Goal: Information Seeking & Learning: Learn about a topic

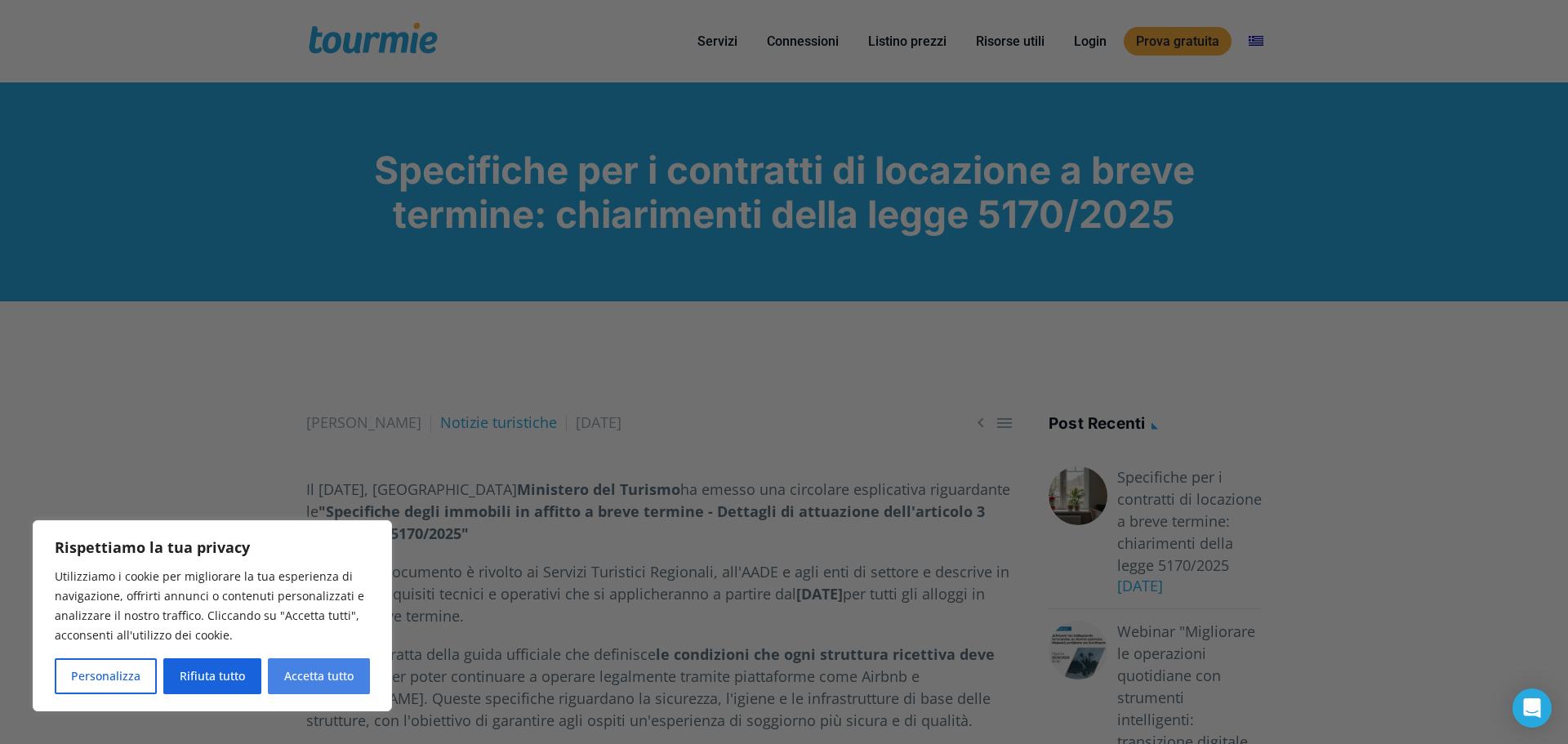
click at [311, 691] on button "Accetta tutto" at bounding box center [319, 676] width 102 height 36
checkbox input "true"
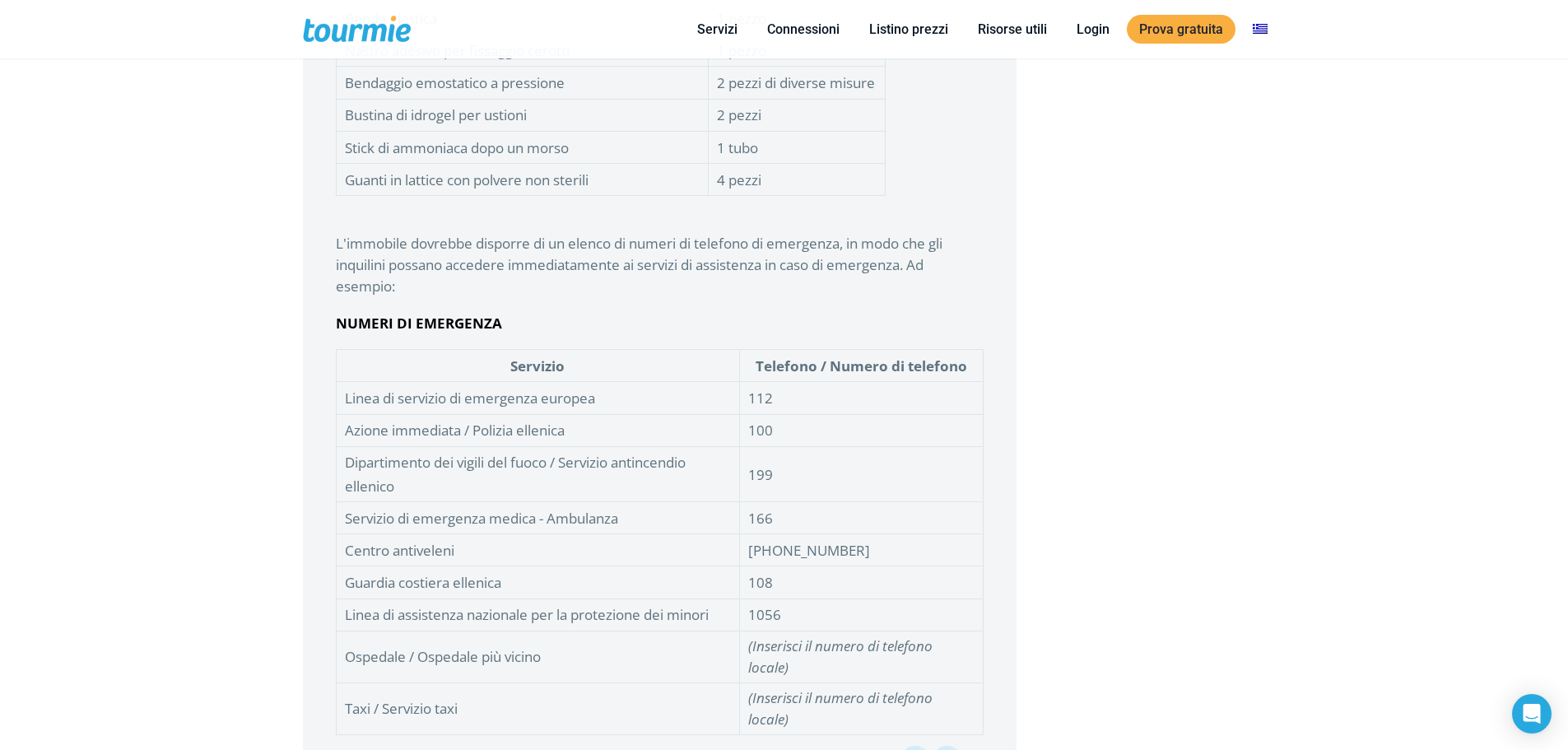
scroll to position [3976, 0]
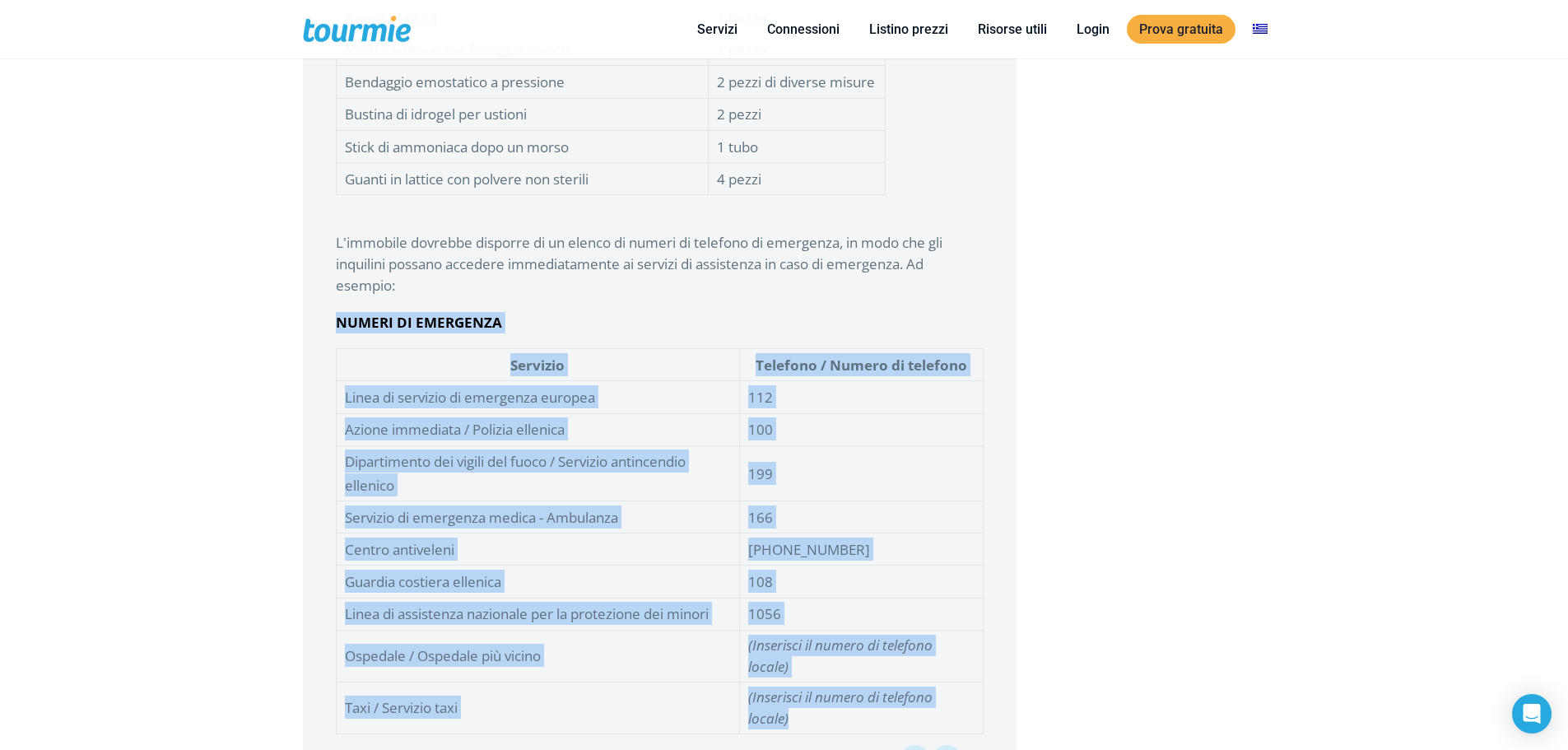
drag, startPoint x: 335, startPoint y: 278, endPoint x: 967, endPoint y: 666, distance: 741.6
click at [971, 666] on blockquote "Nello specifico, si afferma: Ogni [MEDICAL_DATA] affittato a breve termine deve…" at bounding box center [660, 210] width 713 height 1156
copy blockquote "NUMERI DI EMERGENZA Servizio Telefono / Numero di telefono Linea di servizio di…"
click at [691, 565] on td "Guardia costiera ellenica" at bounding box center [538, 582] width 404 height 32
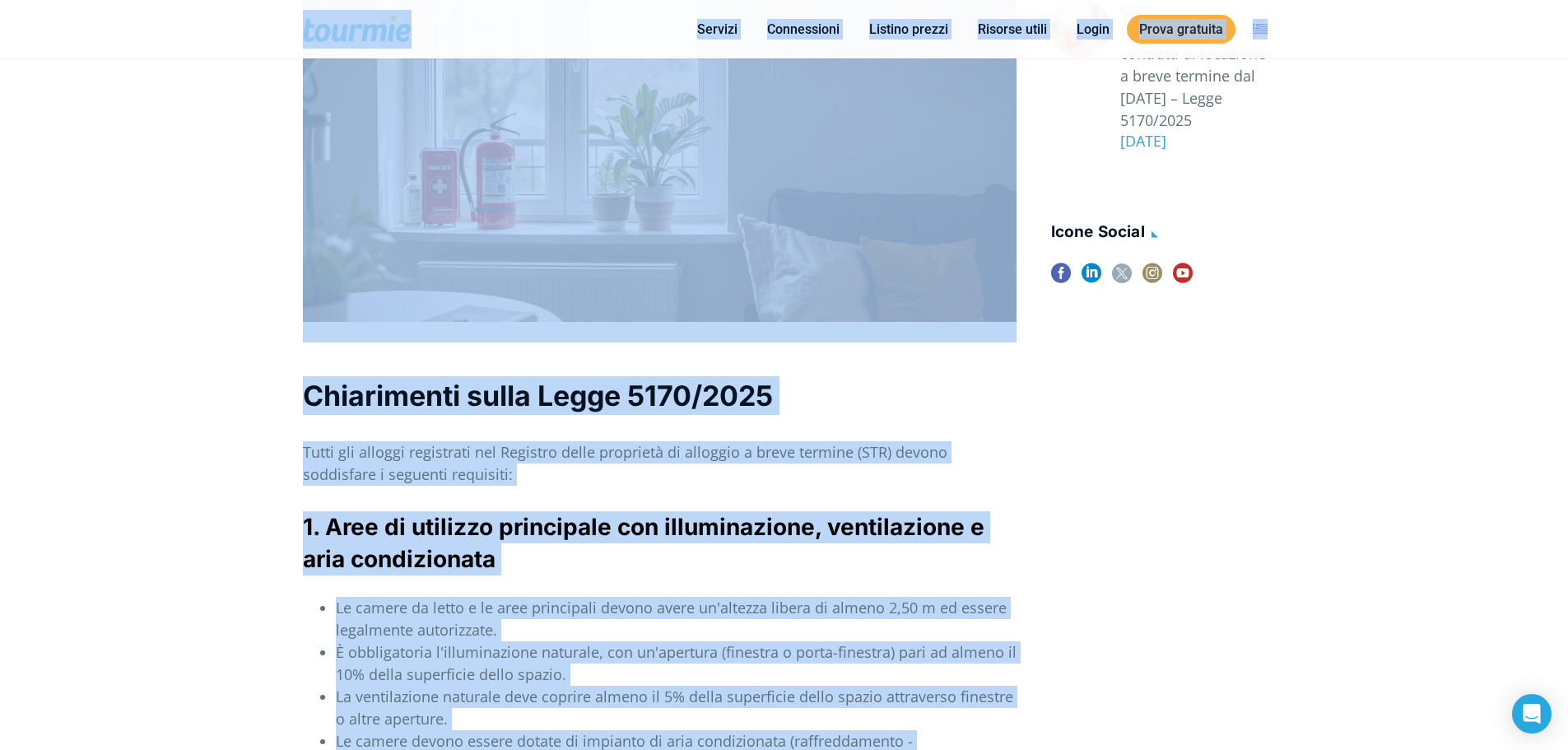
scroll to position [692, 0]
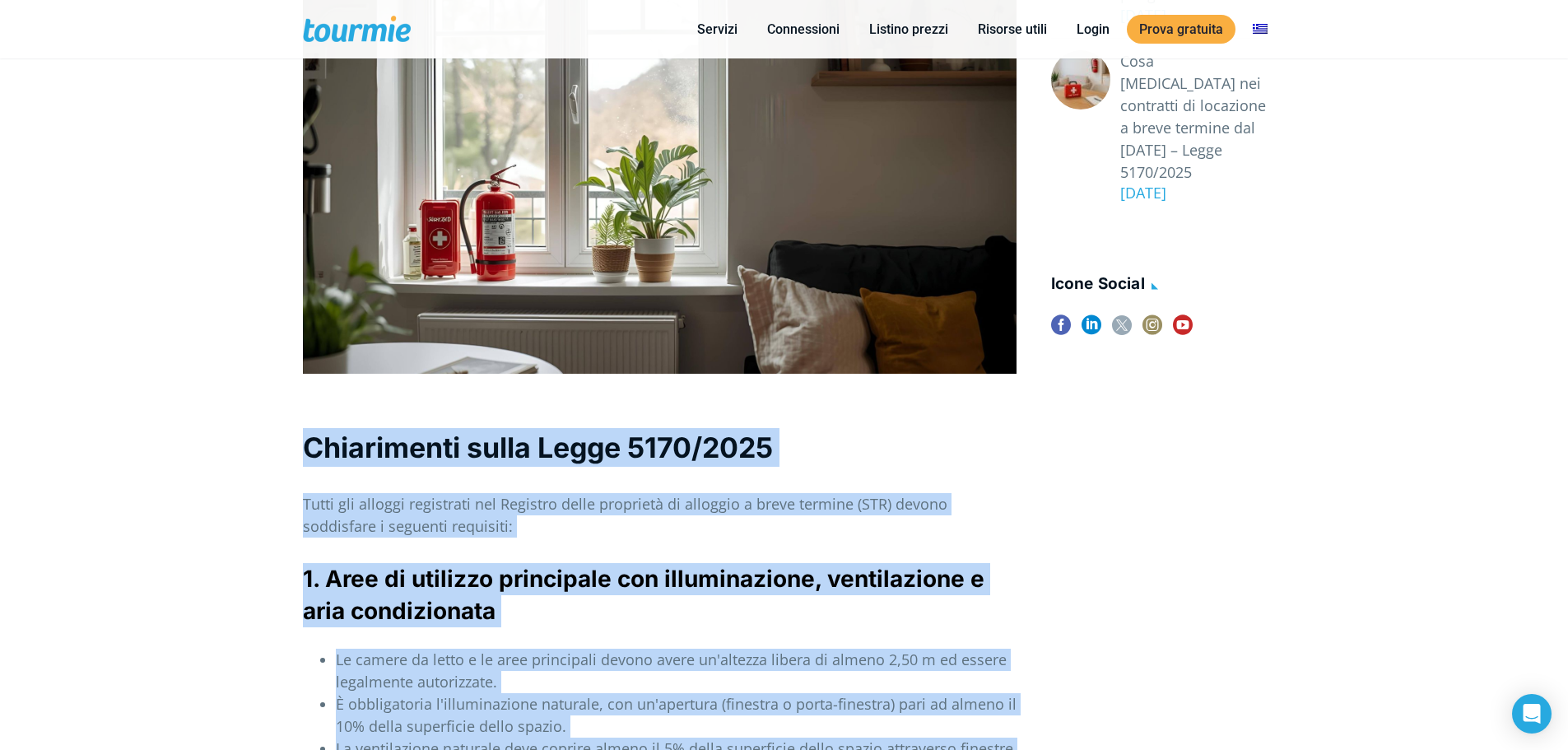
drag, startPoint x: 827, startPoint y: 597, endPoint x: 303, endPoint y: 440, distance: 547.0
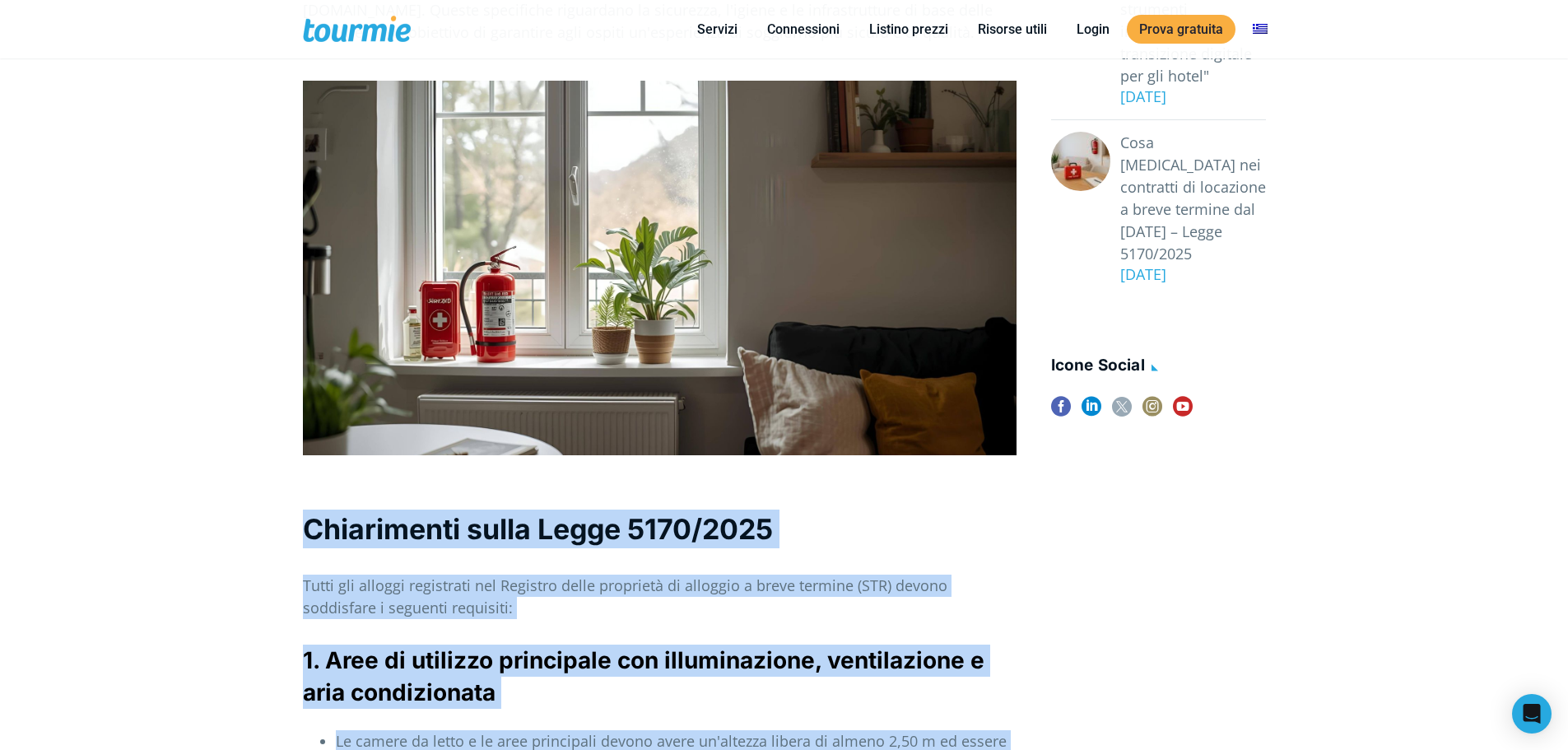
scroll to position [610, 0]
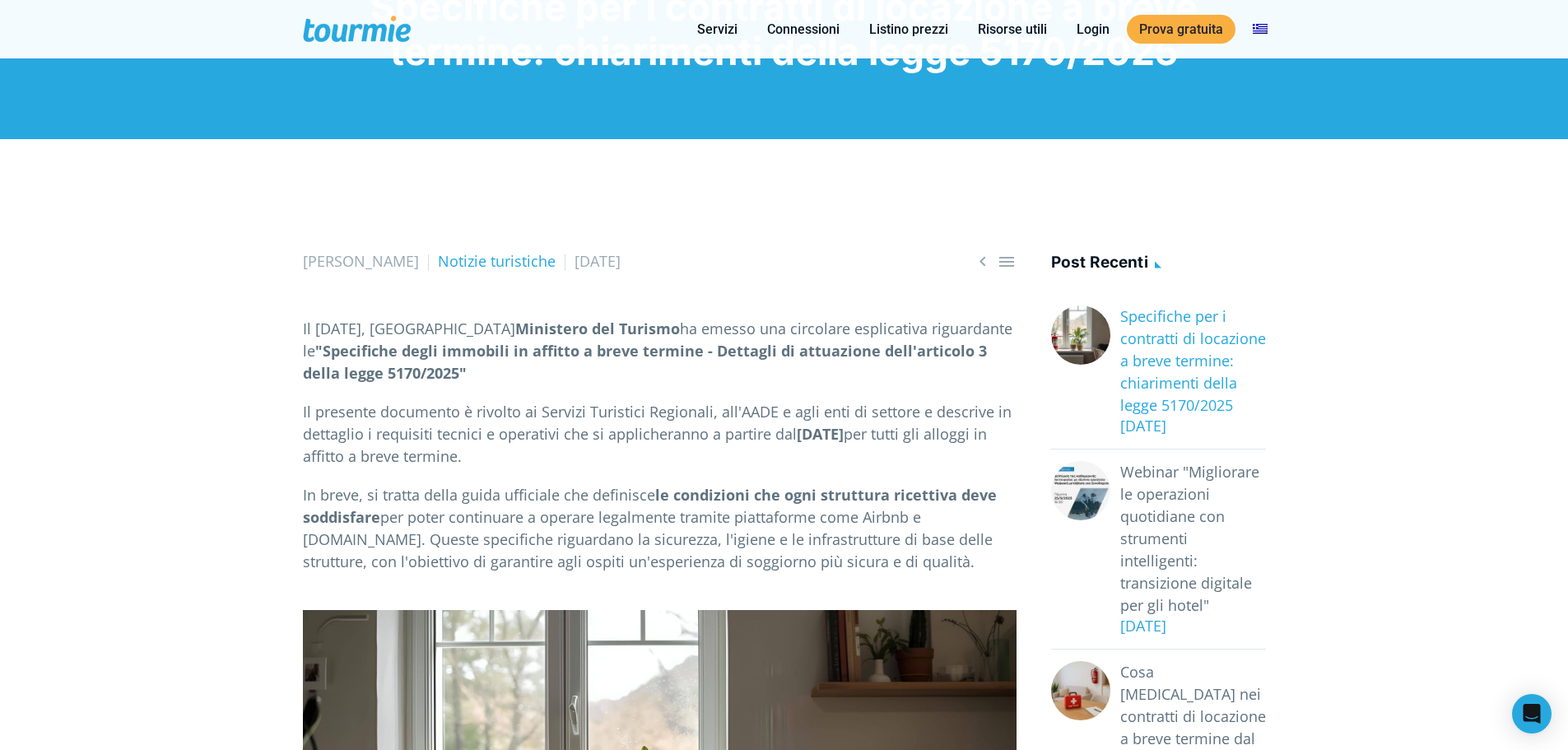
scroll to position [82, 0]
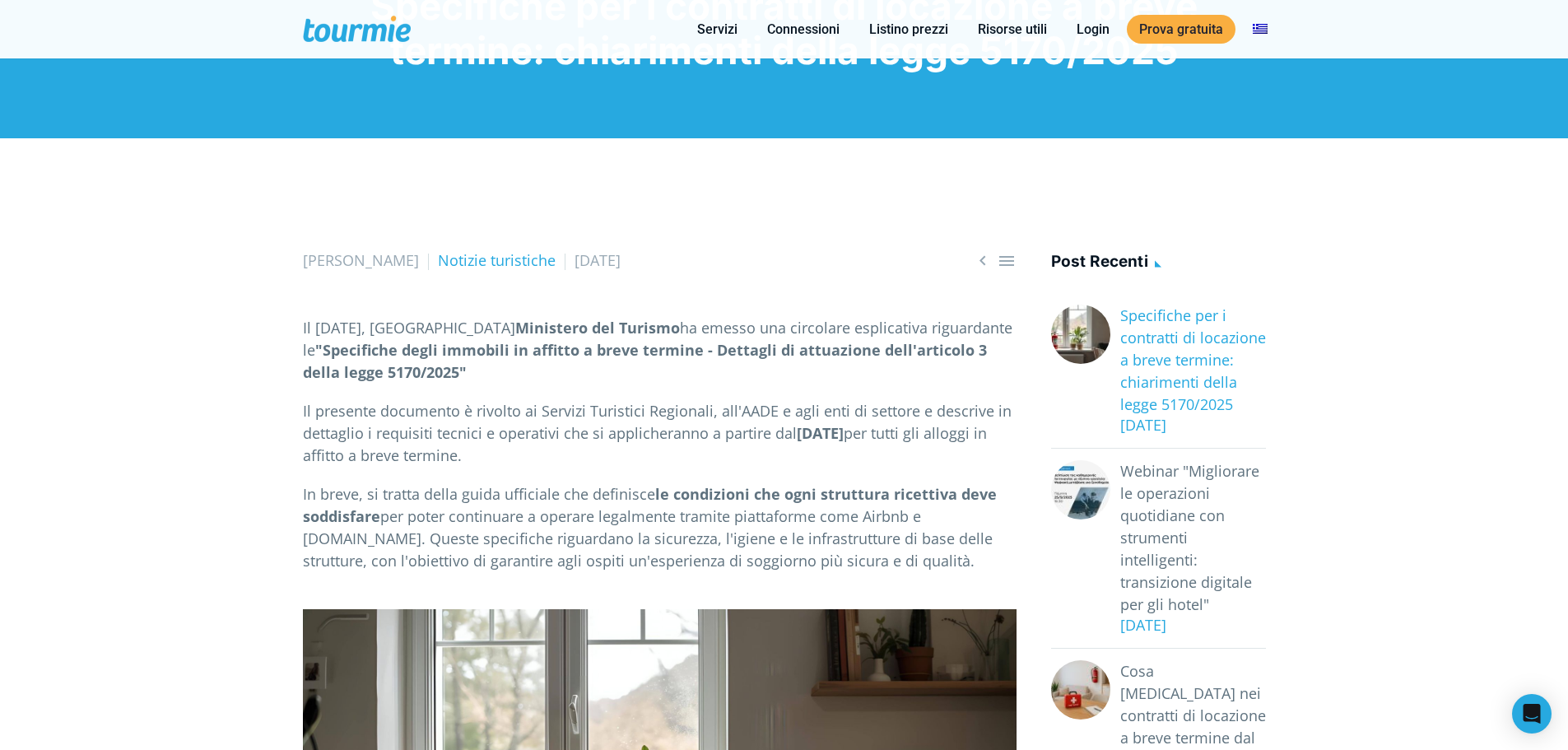
click at [1199, 375] on font "Specifiche per i contratti di locazione a breve termine: chiarimenti della legg…" at bounding box center [1193, 359] width 145 height 109
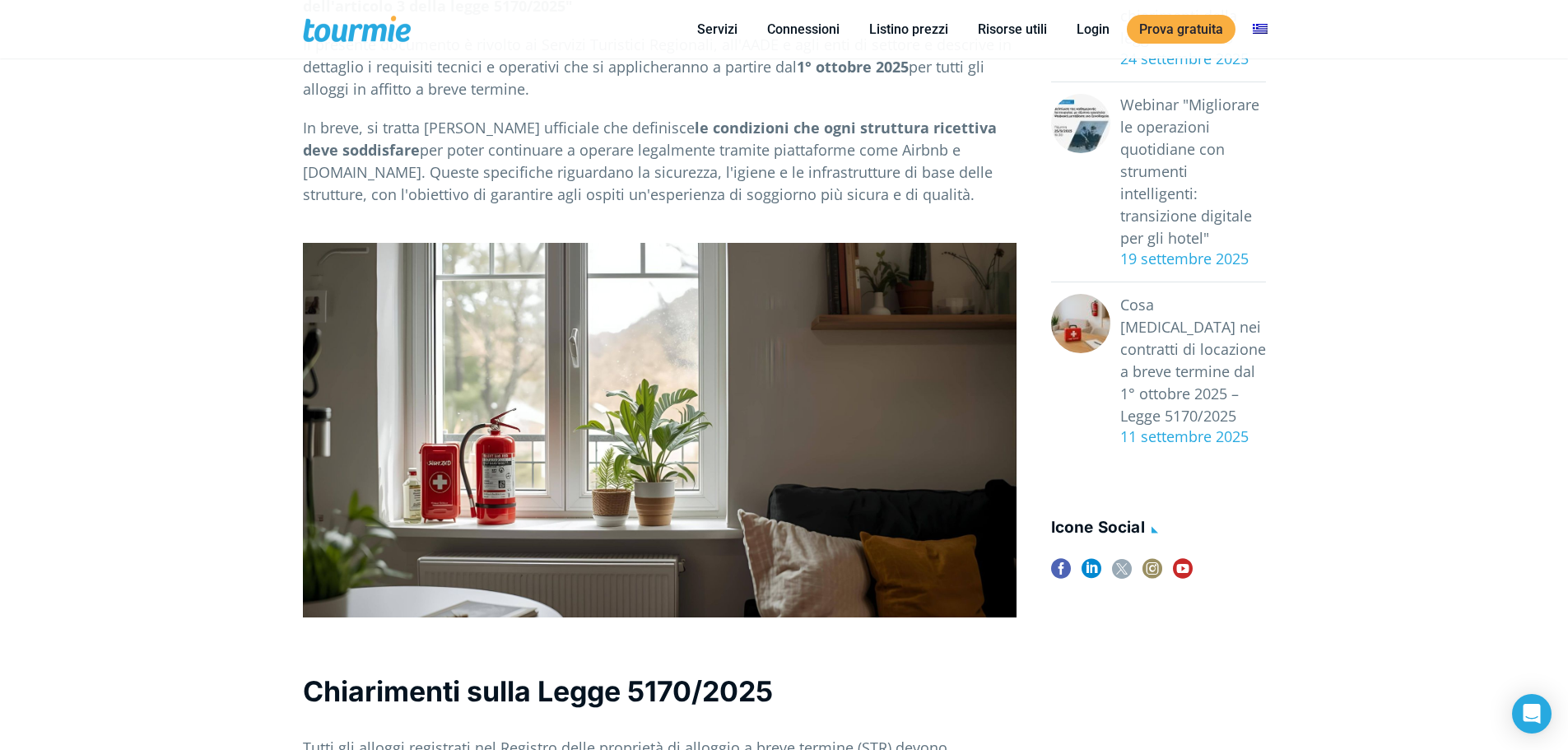
scroll to position [454, 0]
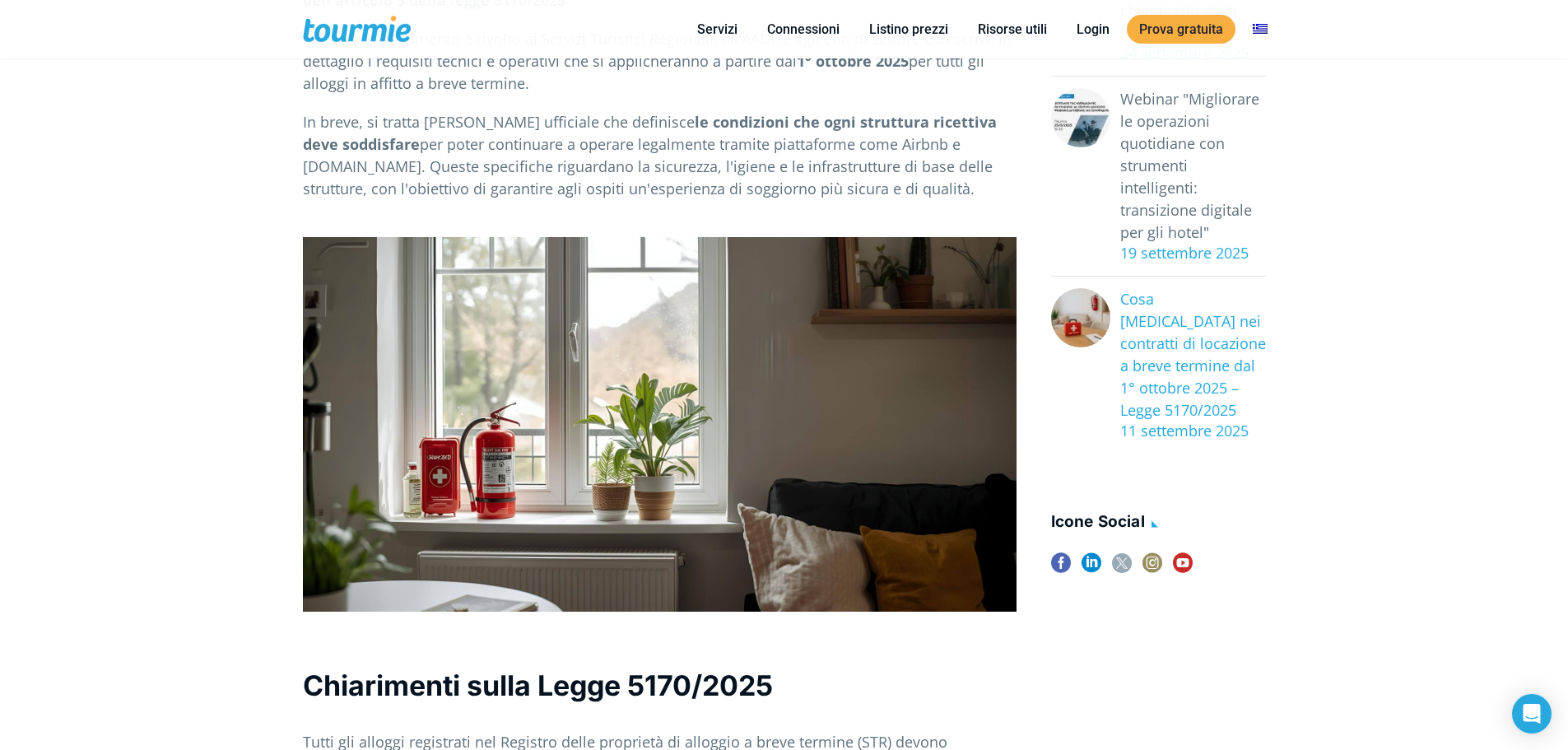
click at [1159, 358] on font "Cosa [MEDICAL_DATA] nei contratti di locazione a breve termine dal 1° ottobre 2…" at bounding box center [1193, 354] width 145 height 131
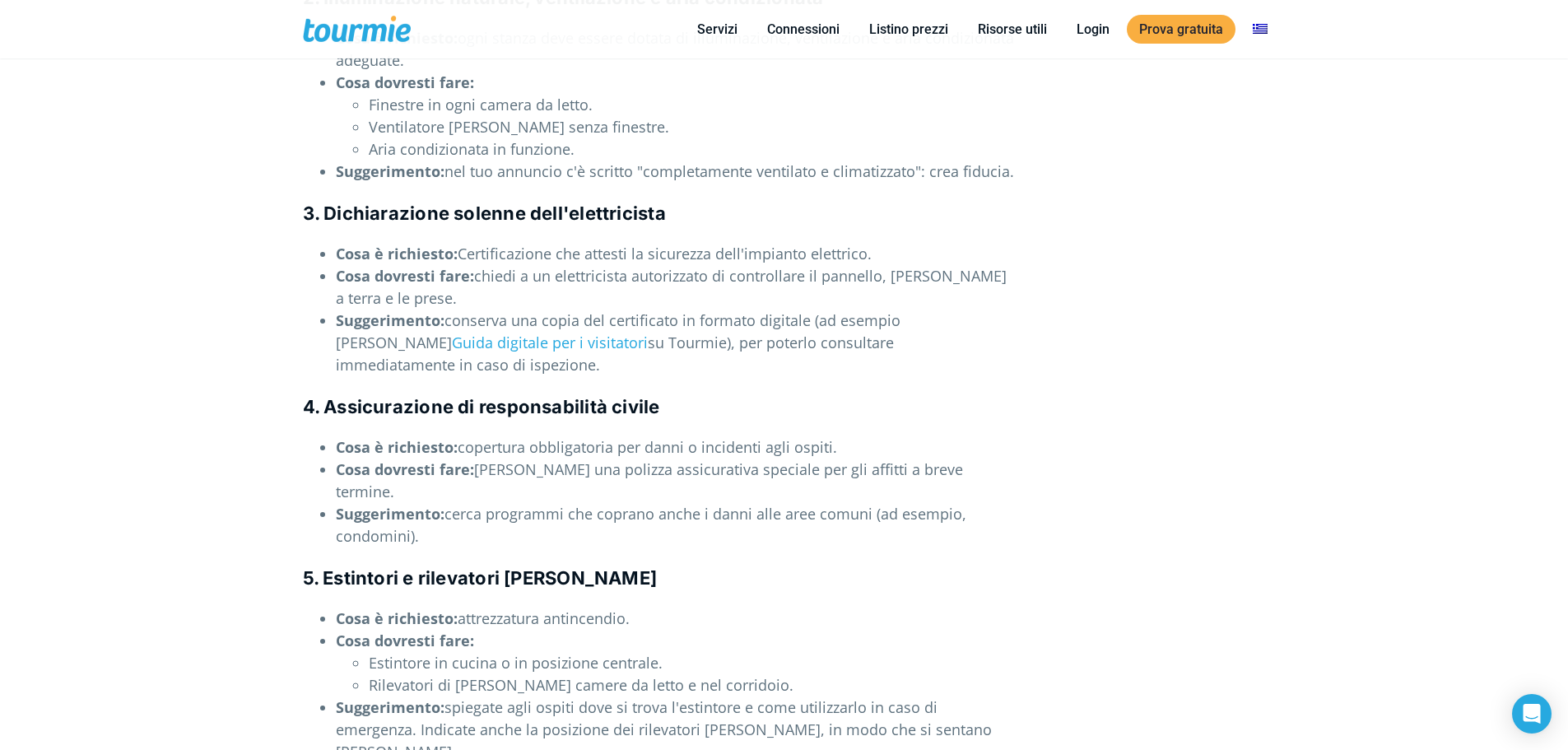
scroll to position [2813, 0]
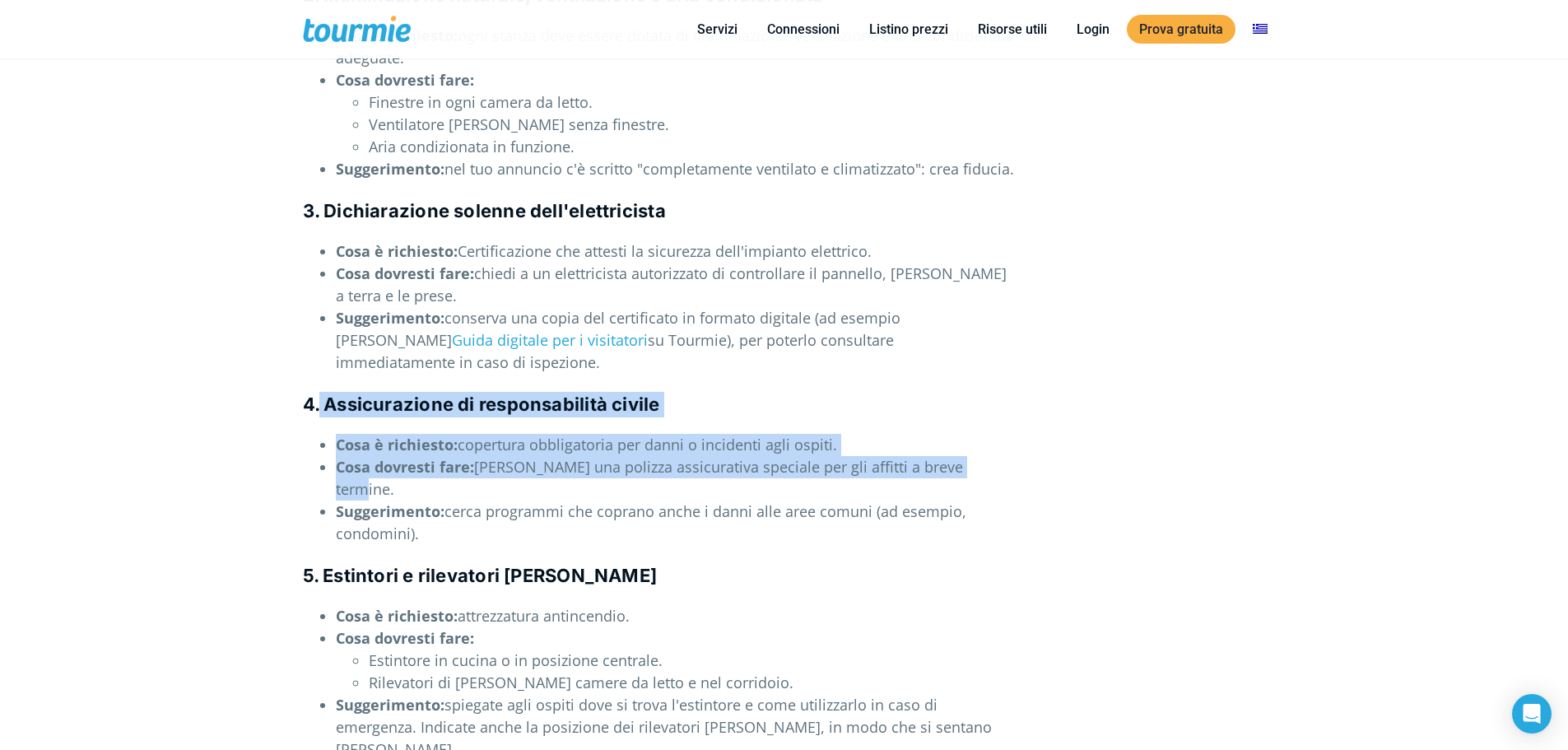
drag, startPoint x: 320, startPoint y: 338, endPoint x: 971, endPoint y: 406, distance: 654.5
copy div "Assicurazione di responsabilità civile Cosa è richiesto: copertura obbligatoria…"
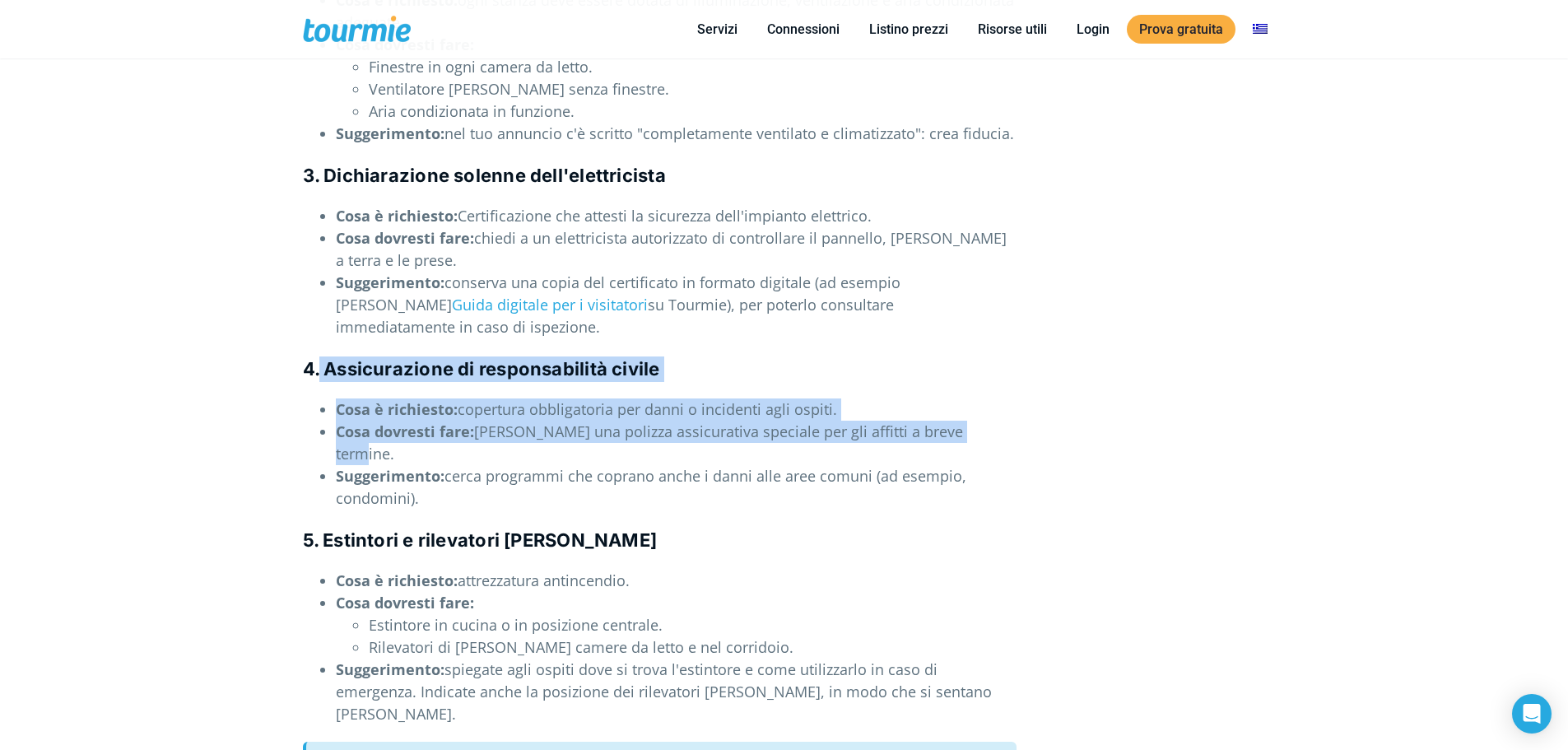
scroll to position [2847, 0]
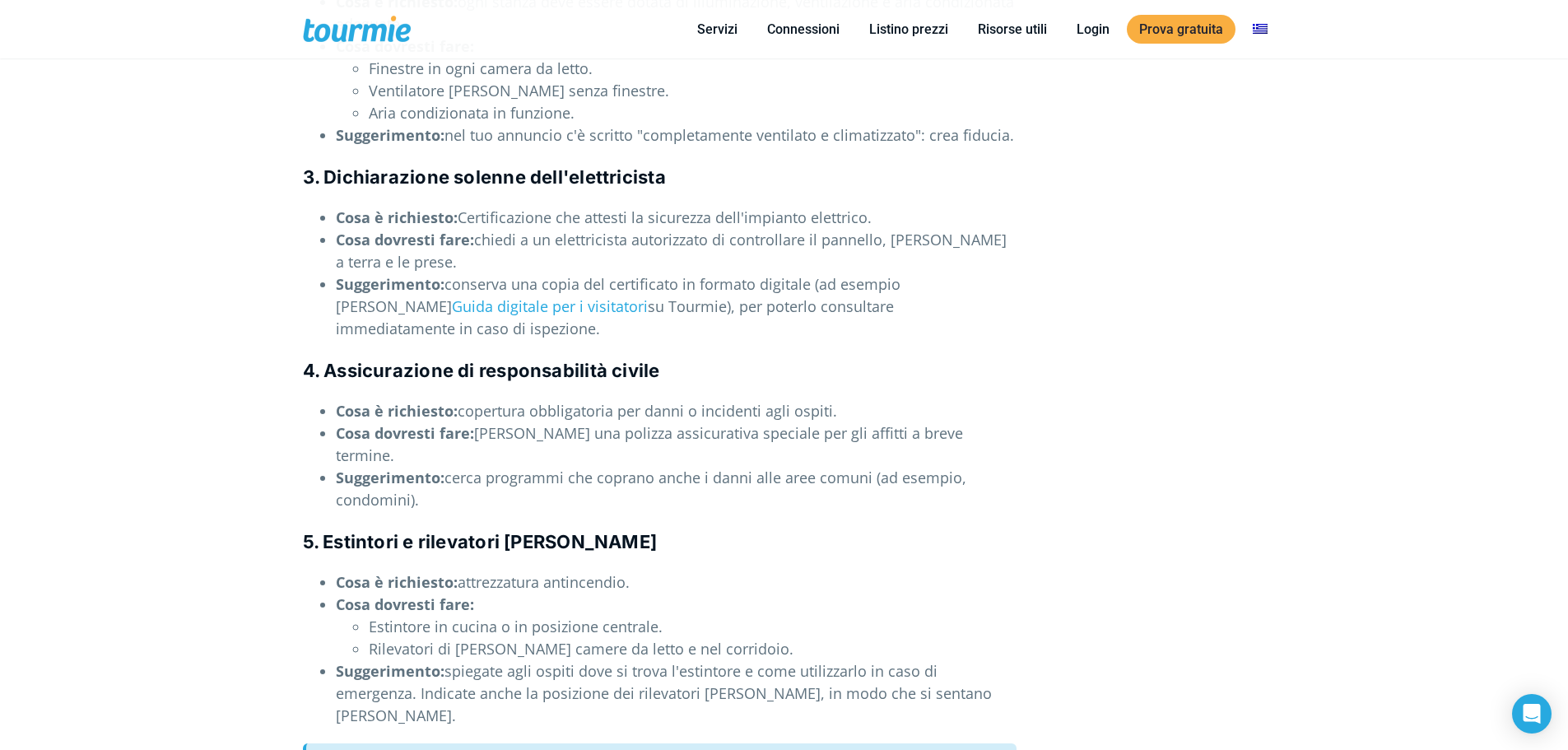
click at [672, 529] on h4 "5. Estintori e rilevatori [PERSON_NAME]" at bounding box center [660, 542] width 713 height 26
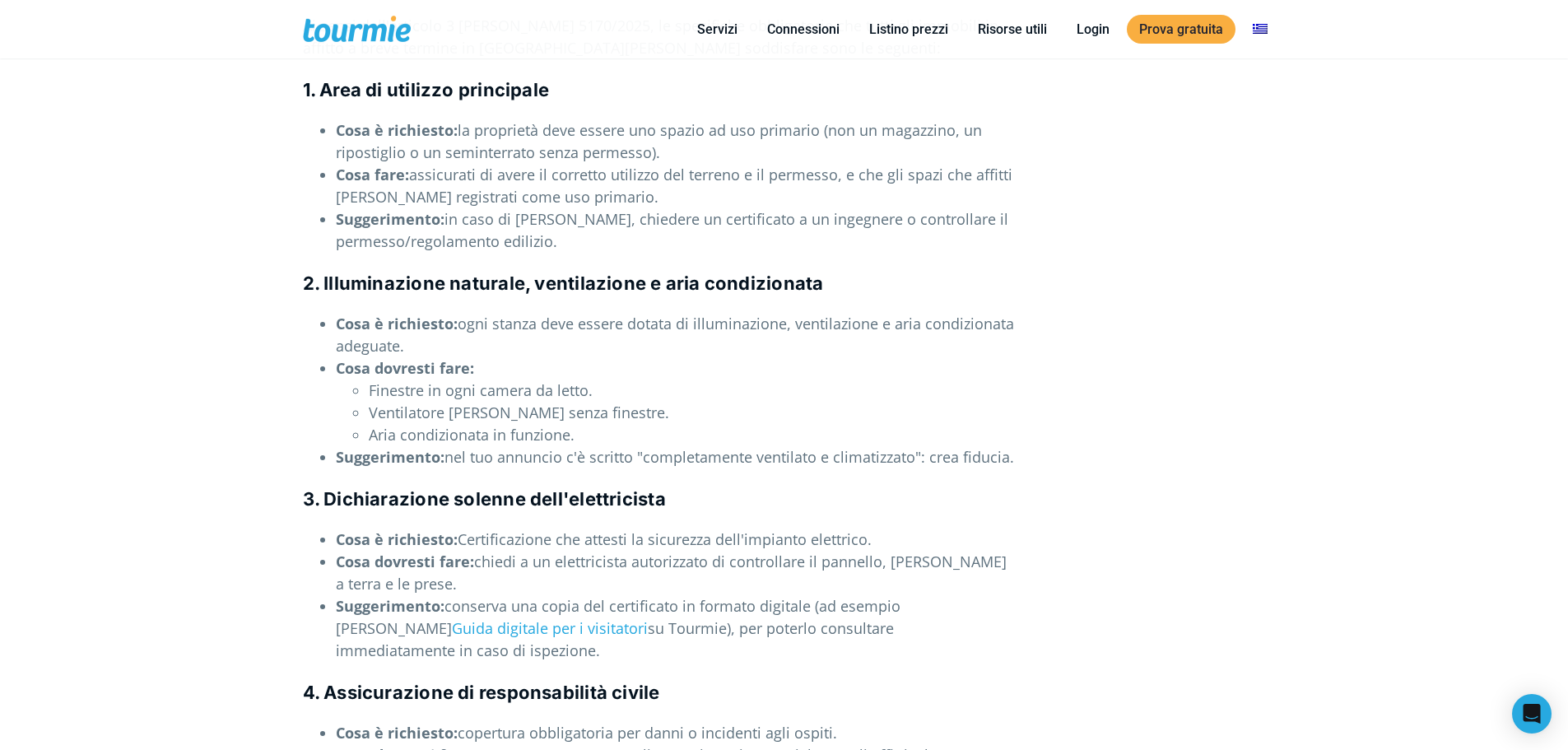
scroll to position [2536, 0]
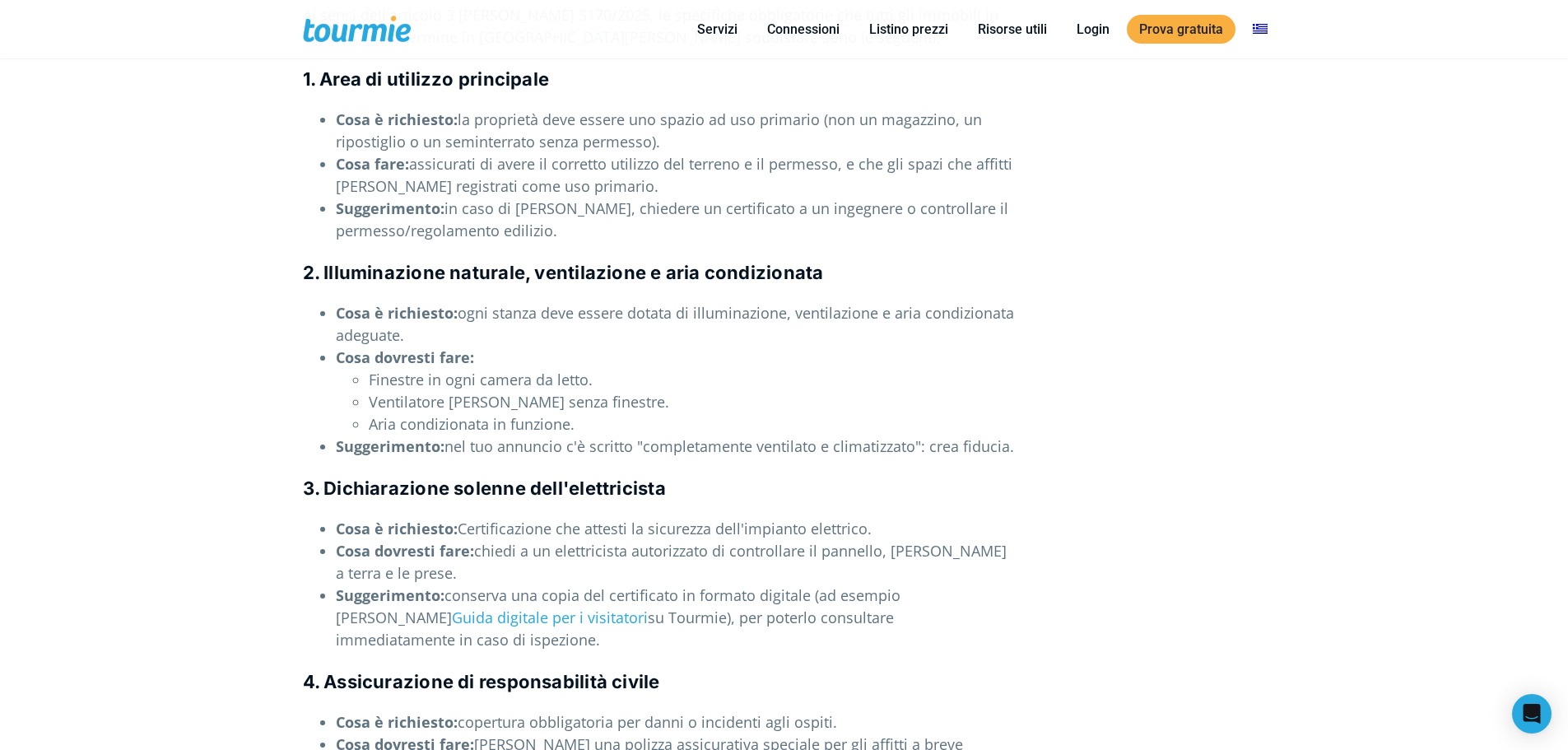
click at [585, 392] on font "Ventilatore [PERSON_NAME] senza finestre." at bounding box center [518, 401] width 300 height 20
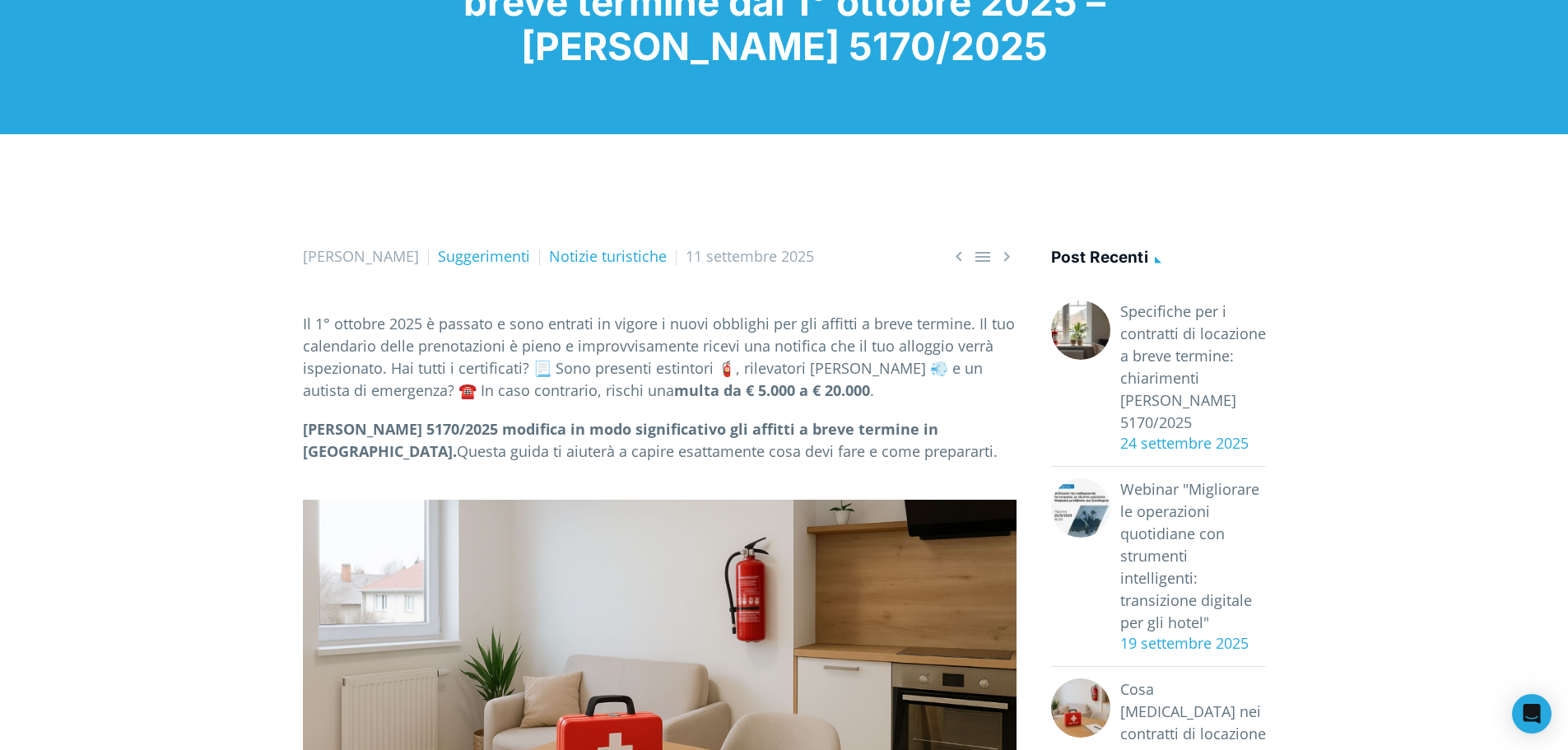
scroll to position [0, 0]
